Goal: Transaction & Acquisition: Purchase product/service

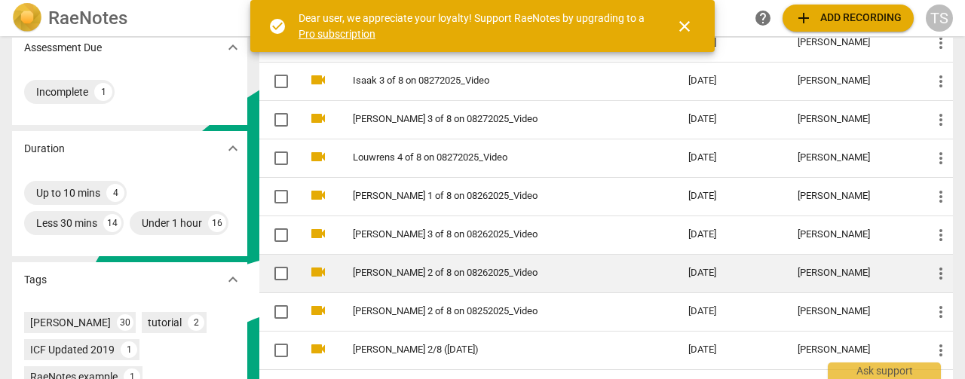
scroll to position [302, 0]
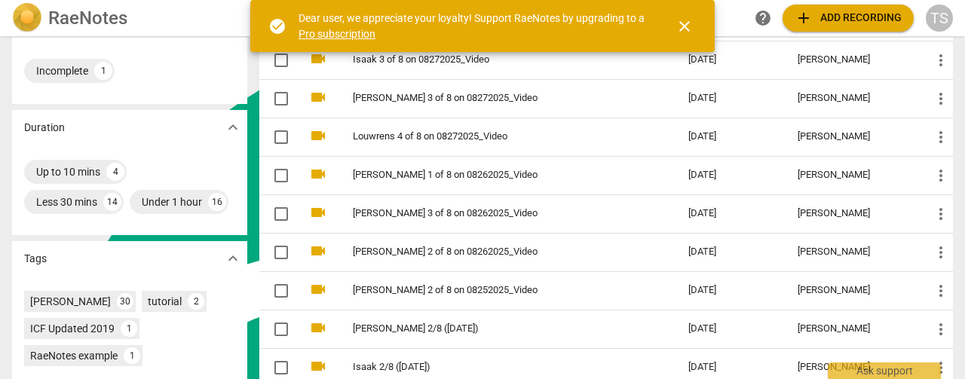
click at [827, 14] on span "add Add recording" at bounding box center [848, 18] width 107 height 18
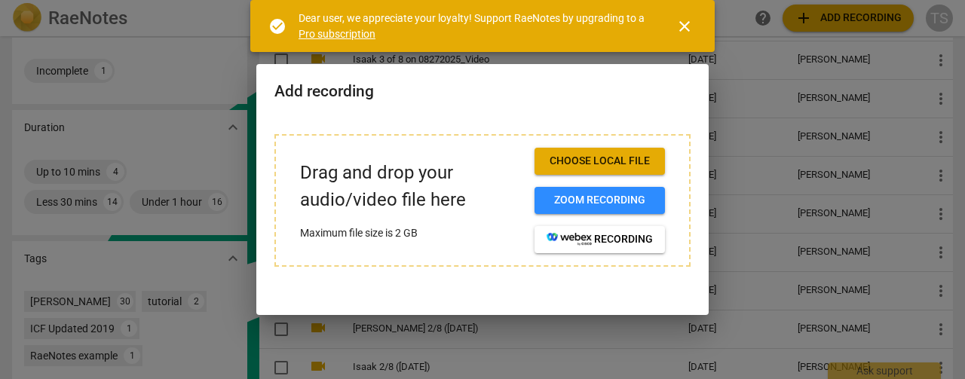
click at [689, 24] on span "close" at bounding box center [685, 26] width 18 height 18
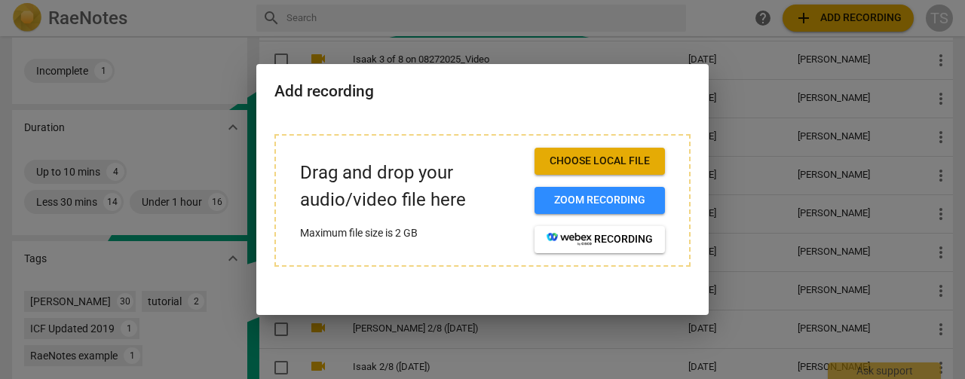
click at [587, 167] on span "Choose local file" at bounding box center [600, 161] width 106 height 15
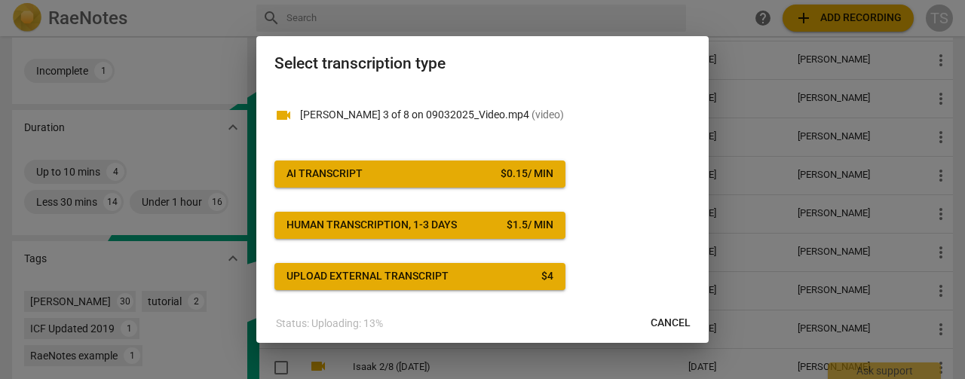
click at [489, 174] on span "AI Transcript $ 0.15 / min" at bounding box center [419, 174] width 267 height 15
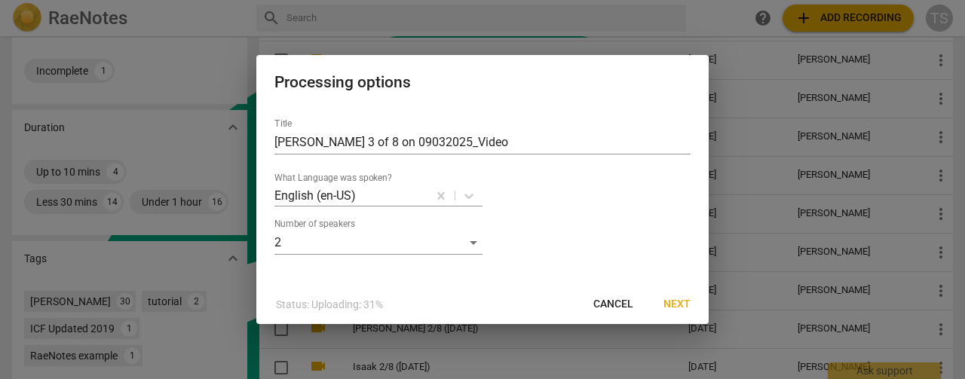
click at [676, 309] on span "Next" at bounding box center [676, 304] width 27 height 15
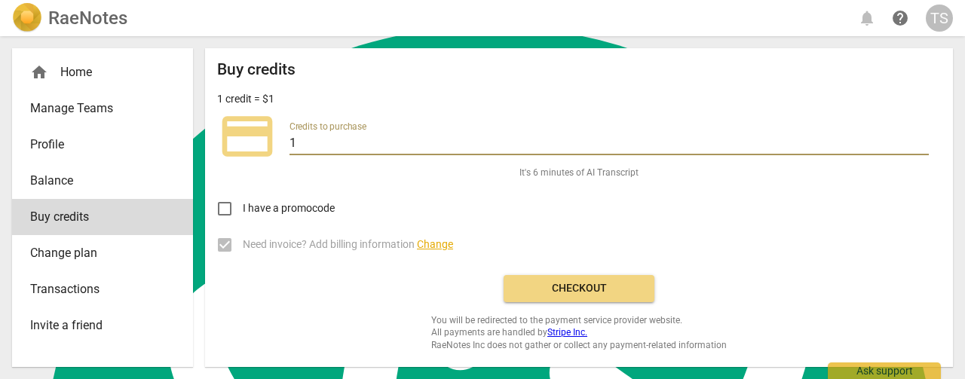
click at [810, 138] on input "1" at bounding box center [609, 144] width 639 height 22
click at [921, 138] on input "2" at bounding box center [609, 144] width 639 height 22
click at [921, 138] on input "3" at bounding box center [609, 144] width 639 height 22
click at [921, 138] on input "4" at bounding box center [609, 144] width 639 height 22
click at [921, 138] on input "5" at bounding box center [609, 144] width 639 height 22
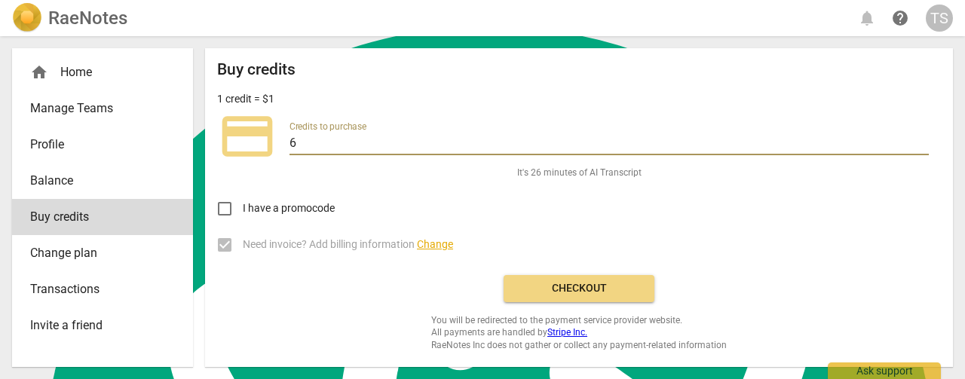
click at [921, 138] on input "6" at bounding box center [609, 144] width 639 height 22
click at [921, 138] on input "7" at bounding box center [609, 144] width 639 height 22
click at [921, 138] on input "8" at bounding box center [609, 144] width 639 height 22
click at [920, 138] on input "9" at bounding box center [609, 144] width 639 height 22
click at [920, 138] on input "10" at bounding box center [609, 144] width 639 height 22
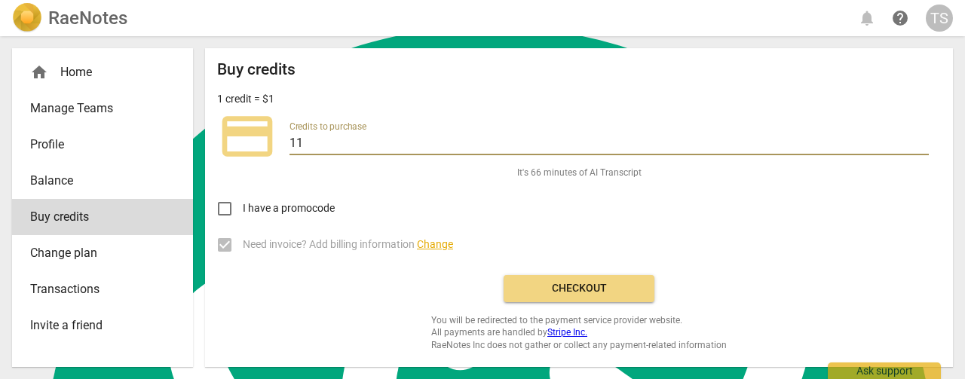
click at [920, 138] on input "11" at bounding box center [609, 144] width 639 height 22
click at [920, 138] on input "12" at bounding box center [609, 144] width 639 height 22
click at [920, 138] on input "13" at bounding box center [609, 144] width 639 height 22
click at [920, 138] on input "14" at bounding box center [609, 144] width 639 height 22
click at [920, 138] on input "15" at bounding box center [609, 144] width 639 height 22
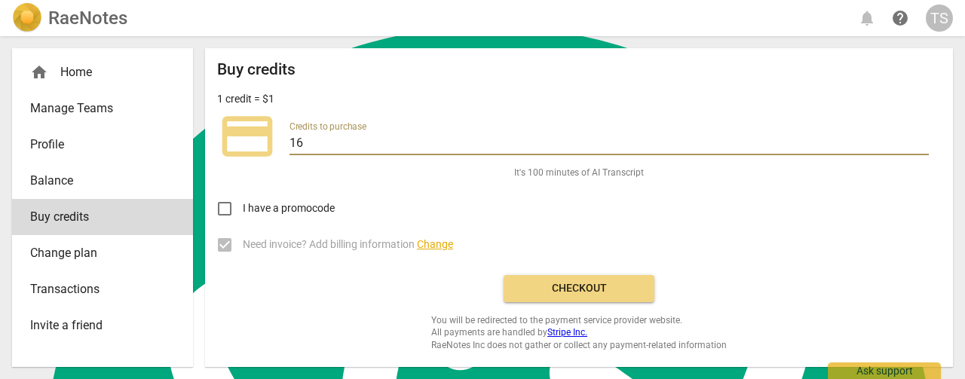
click at [920, 138] on input "16" at bounding box center [609, 144] width 639 height 22
click at [920, 138] on input "17" at bounding box center [609, 144] width 639 height 22
click at [920, 138] on input "18" at bounding box center [609, 144] width 639 height 22
click at [920, 138] on input "19" at bounding box center [609, 144] width 639 height 22
type input "20"
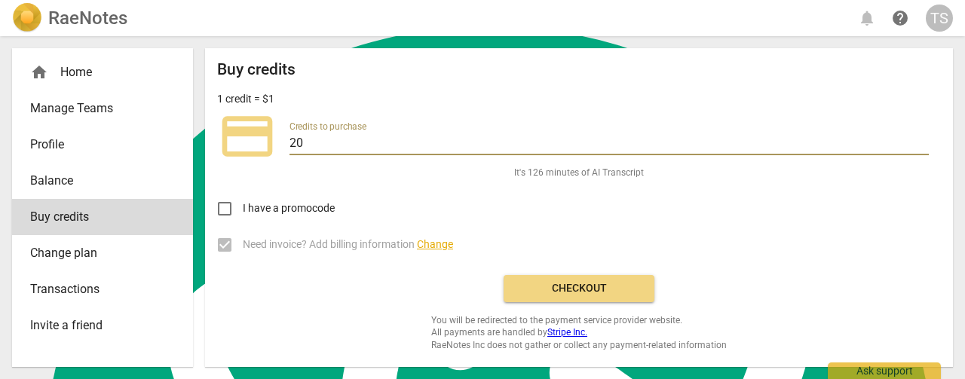
click at [918, 138] on input "20" at bounding box center [609, 144] width 639 height 22
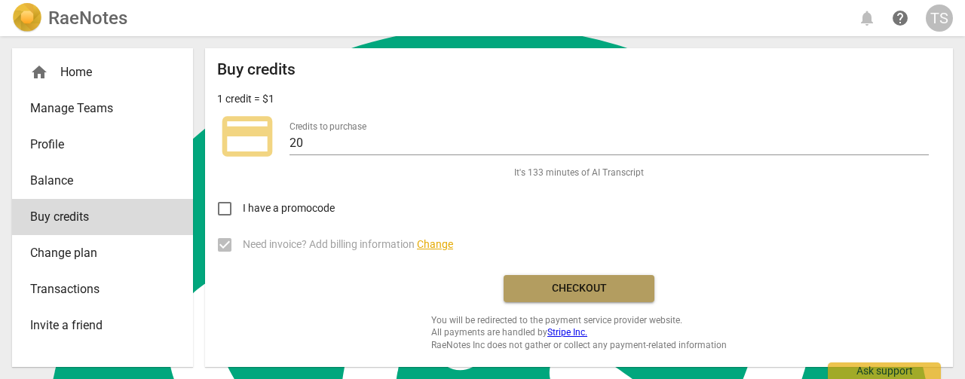
click at [558, 289] on span "Checkout" at bounding box center [579, 288] width 127 height 15
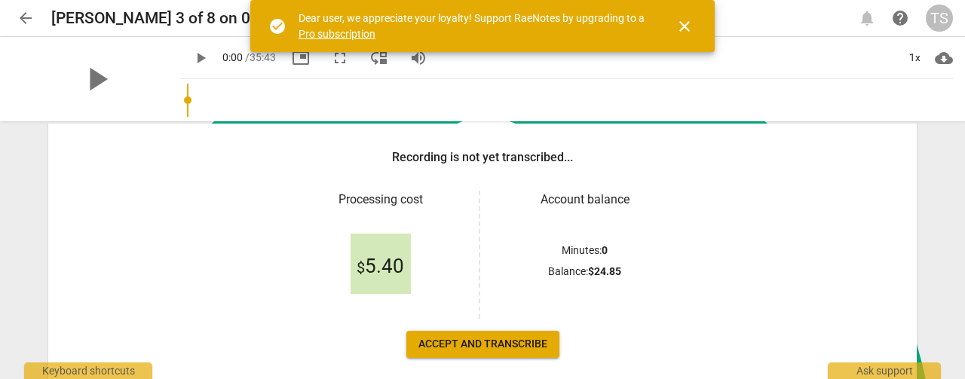
scroll to position [226, 0]
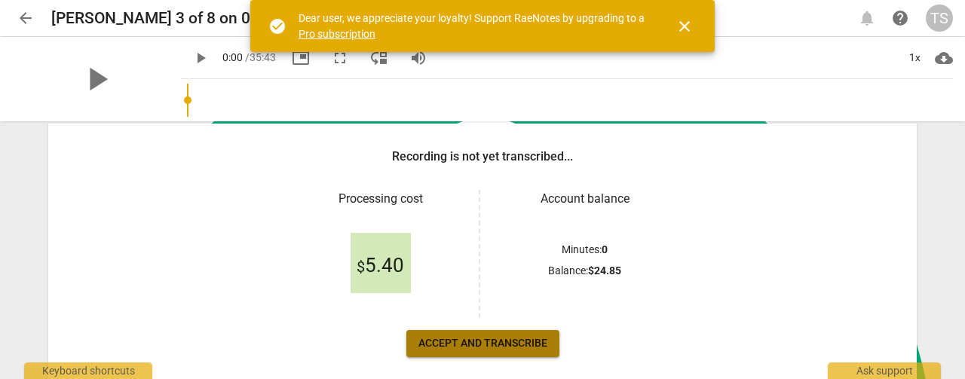
click at [446, 351] on span "Accept and transcribe" at bounding box center [482, 343] width 129 height 15
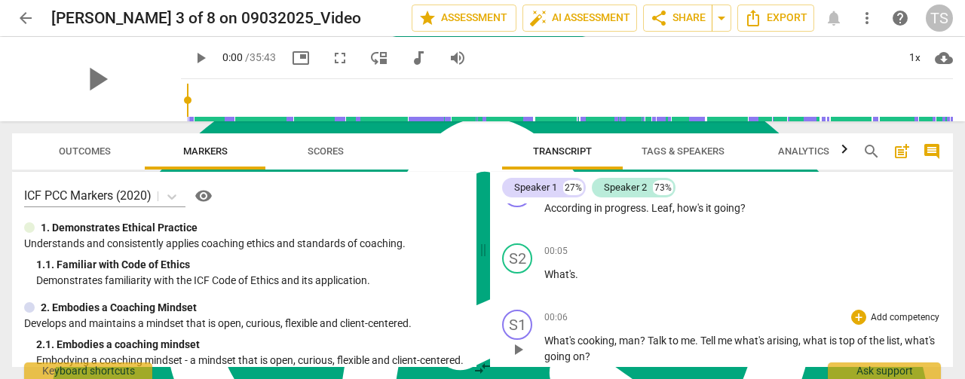
scroll to position [0, 0]
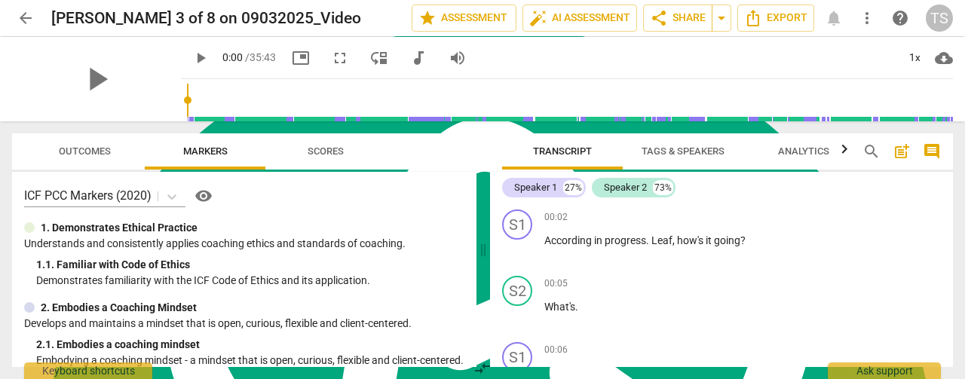
drag, startPoint x: 695, startPoint y: 152, endPoint x: 656, endPoint y: 177, distance: 46.4
click at [695, 152] on span "Tags & Speakers" at bounding box center [683, 151] width 83 height 11
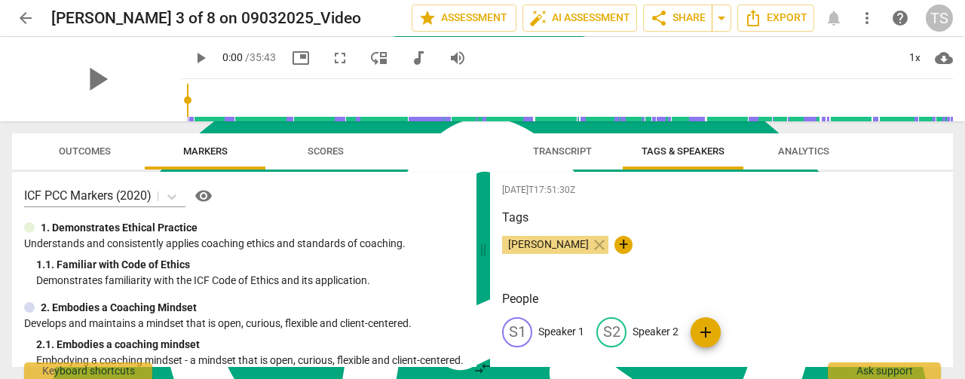
click at [561, 335] on p "Speaker 1" at bounding box center [561, 332] width 46 height 16
type textarea "Speaker 1"
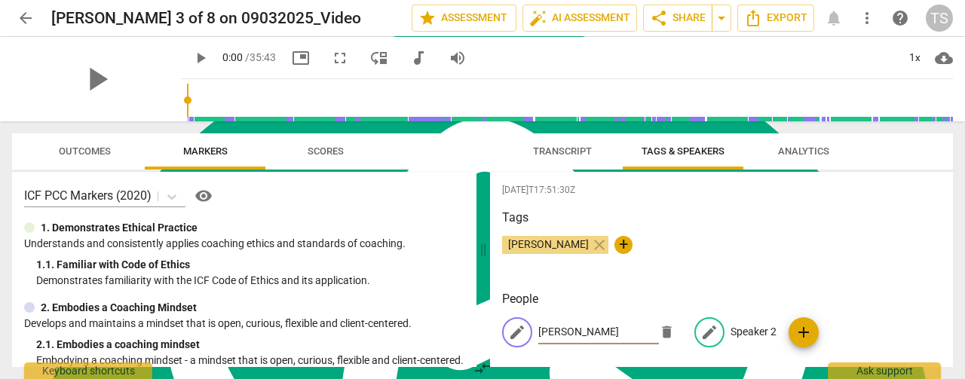
type input "Tim"
click at [754, 332] on p "Speaker 2" at bounding box center [754, 332] width 46 height 16
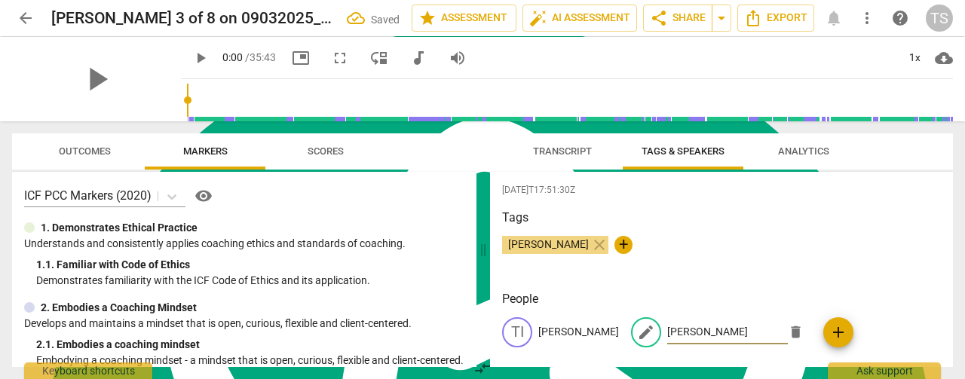
type input "Leif"
click at [562, 155] on span "Transcript" at bounding box center [562, 151] width 59 height 11
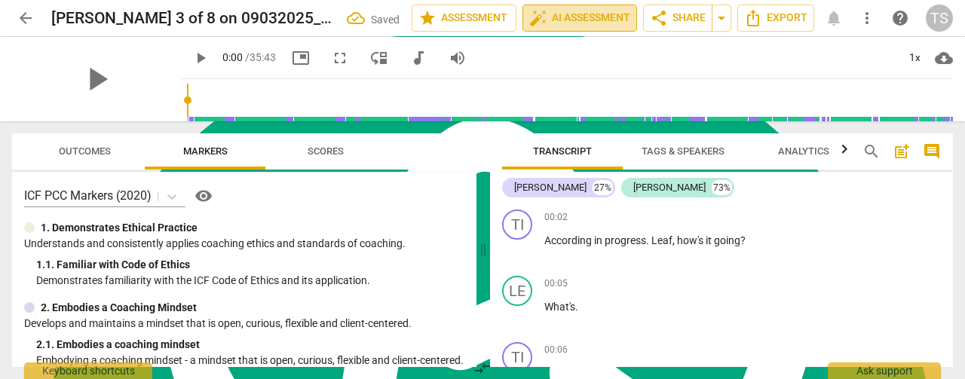
click at [592, 14] on span "auto_fix_high AI Assessment" at bounding box center [579, 18] width 101 height 18
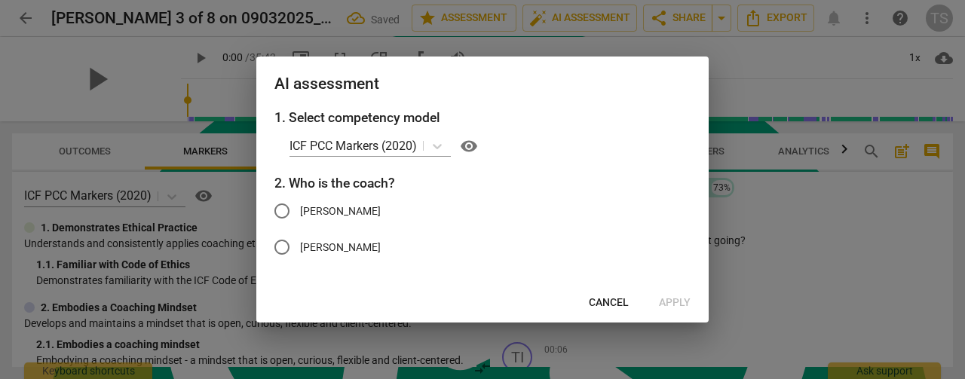
click at [281, 207] on input "Tim" at bounding box center [282, 211] width 36 height 36
radio input "true"
click at [678, 302] on span "Apply" at bounding box center [675, 303] width 32 height 15
